Goal: Transaction & Acquisition: Purchase product/service

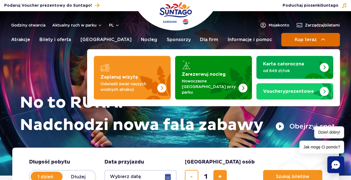
click at [311, 35] on button "Kup teraz" at bounding box center [310, 39] width 59 height 13
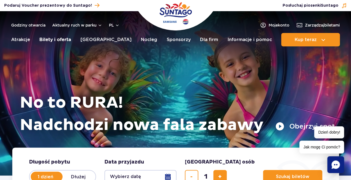
click at [55, 40] on link "Bilety i oferta" at bounding box center [55, 39] width 32 height 13
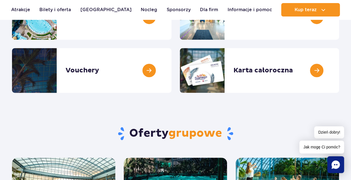
scroll to position [58, 0]
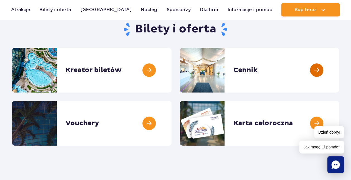
click at [339, 68] on link at bounding box center [339, 70] width 0 height 45
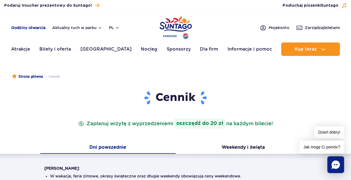
click at [25, 28] on link "Godziny otwarcia" at bounding box center [28, 28] width 34 height 6
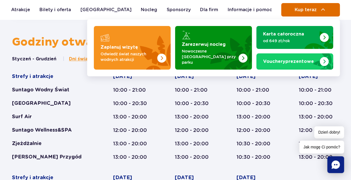
click at [301, 11] on span "Kup teraz" at bounding box center [305, 9] width 22 height 5
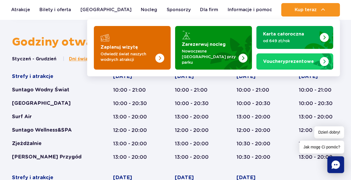
click at [102, 49] on div "Zaplanuj wizytę Odwiedź świat naszych wodnych atrakcji" at bounding box center [131, 53] width 63 height 18
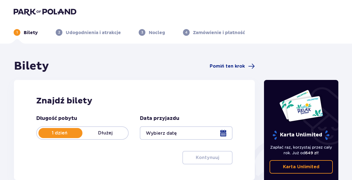
click at [223, 134] on div at bounding box center [186, 132] width 93 height 13
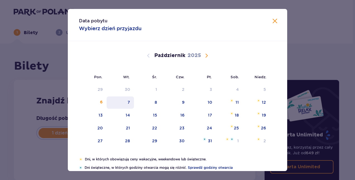
click at [124, 100] on div "7" at bounding box center [121, 102] width 28 height 12
type input "07.10.25"
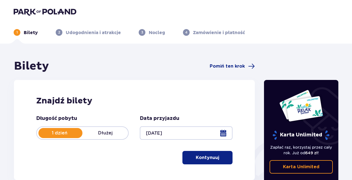
click at [216, 156] on button "Kontynuuj" at bounding box center [208, 157] width 50 height 13
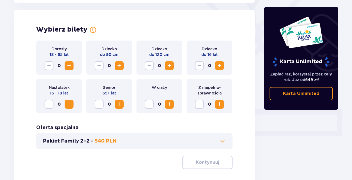
scroll to position [155, 0]
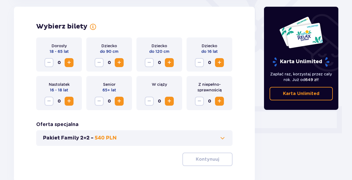
click at [71, 61] on span "Zwiększ" at bounding box center [69, 62] width 7 height 7
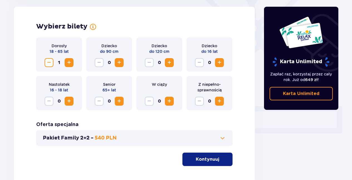
click at [209, 160] on p "Kontynuuj" at bounding box center [207, 159] width 23 height 6
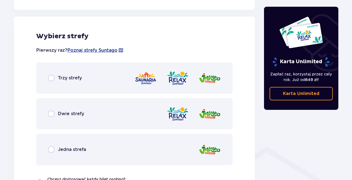
scroll to position [310, 0]
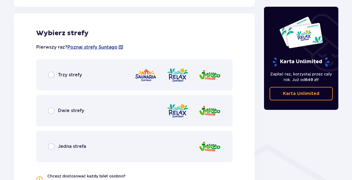
click at [57, 79] on div "Trzy strefy" at bounding box center [134, 74] width 197 height 31
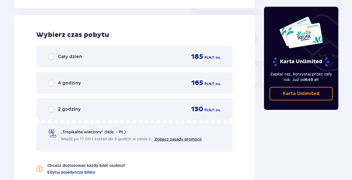
scroll to position [504, 0]
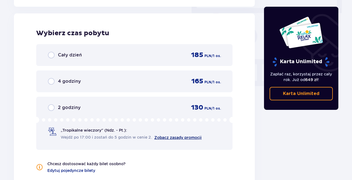
click at [177, 136] on link "Zobacz zasady promocji" at bounding box center [177, 137] width 47 height 4
click at [49, 107] on input "radio" at bounding box center [51, 107] width 7 height 7
radio input "true"
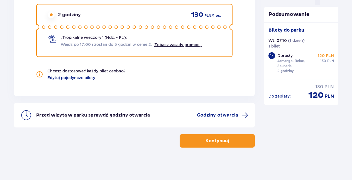
scroll to position [597, 0]
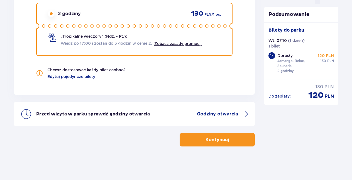
click at [221, 137] on p "Kontynuuj" at bounding box center [217, 139] width 23 height 6
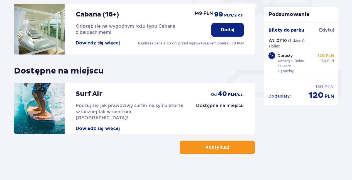
scroll to position [199, 0]
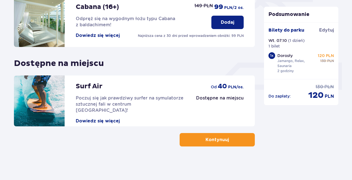
click at [225, 143] on button "Kontynuuj" at bounding box center [217, 139] width 75 height 13
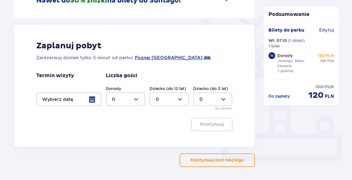
scroll to position [129, 0]
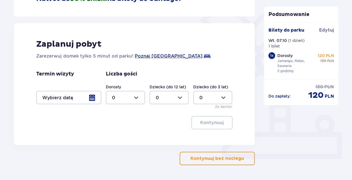
click at [237, 162] on button "Kontynuuj bez noclegu" at bounding box center [217, 157] width 75 height 13
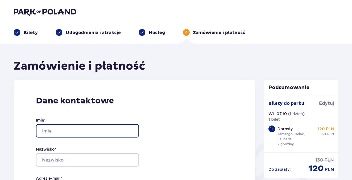
click at [88, 131] on input "Imię *" at bounding box center [87, 130] width 103 height 13
type input "Mariusz"
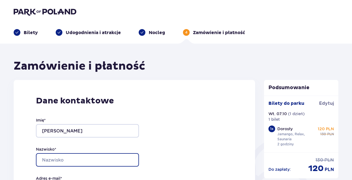
type input "Machnikowski"
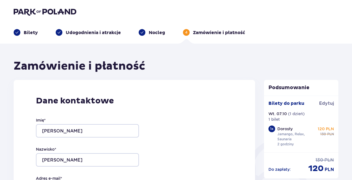
type input "[DOMAIN_NAME][EMAIL_ADDRESS][DOMAIN_NAME]"
type input "500249983"
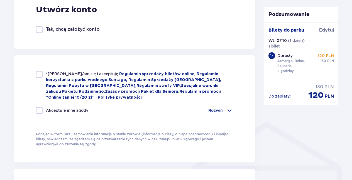
scroll to position [332, 0]
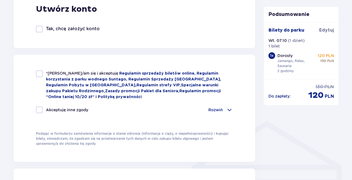
click at [37, 78] on div "*Zapoznałem/am się i akceptuję Regulamin sprzedaży biletów online, Regulamin ko…" at bounding box center [134, 84] width 197 height 29
checkbox input "true"
click at [38, 108] on div at bounding box center [39, 109] width 7 height 7
checkbox input "true"
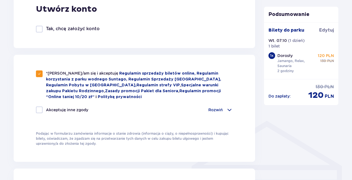
checkbox input "true"
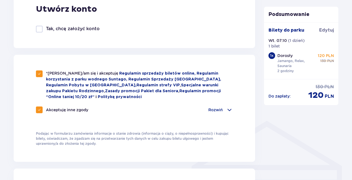
click at [38, 108] on span at bounding box center [39, 109] width 3 height 3
checkbox input "false"
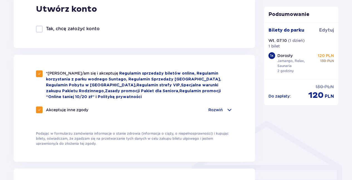
checkbox input "false"
click at [38, 108] on div at bounding box center [39, 109] width 7 height 7
checkbox input "true"
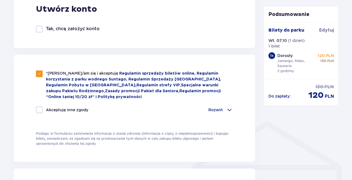
checkbox input "true"
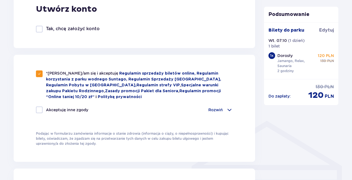
checkbox input "true"
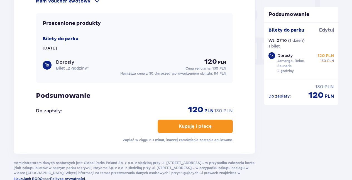
scroll to position [526, 0]
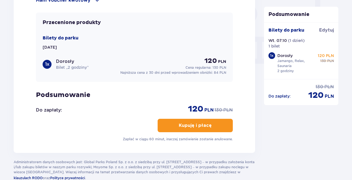
click at [202, 120] on button "Kupuję i płacę" at bounding box center [195, 125] width 75 height 13
